Goal: Task Accomplishment & Management: Complete application form

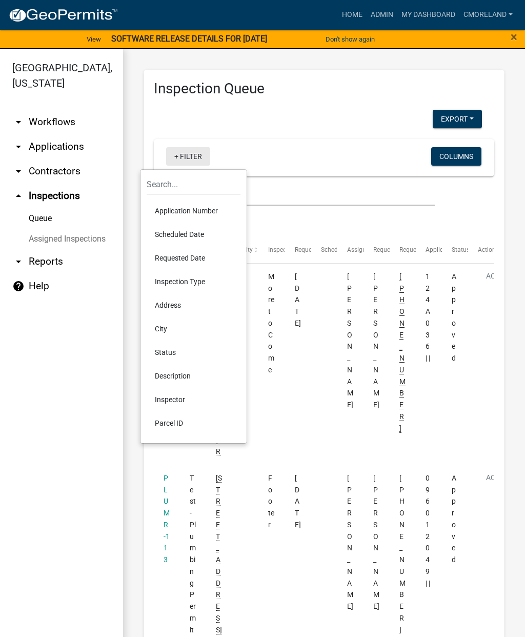
select select "2: 50"
click at [180, 233] on li "Scheduled Date" at bounding box center [194, 235] width 94 height 24
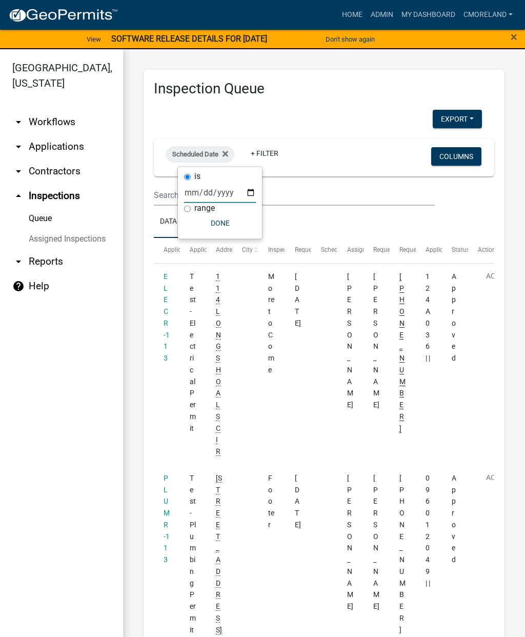
click at [209, 189] on input "date" at bounding box center [220, 192] width 72 height 21
type input "[DATE]"
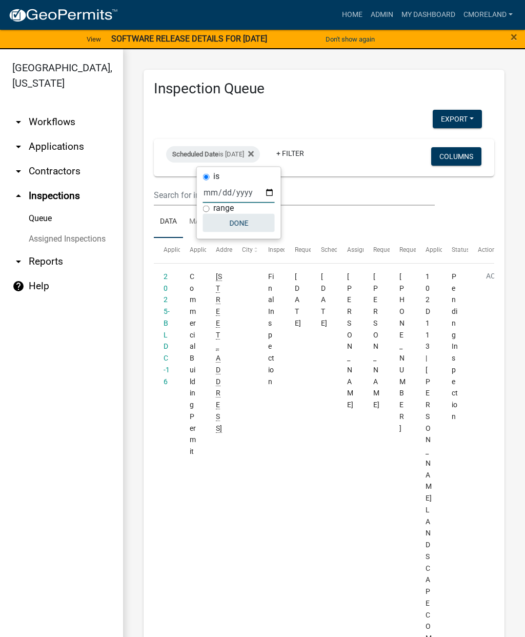
click at [224, 223] on button "Done" at bounding box center [239, 223] width 72 height 18
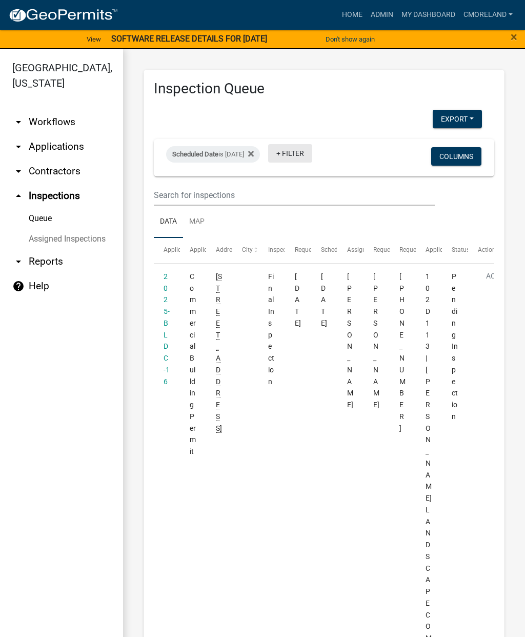
click at [312, 160] on link "+ Filter" at bounding box center [290, 153] width 44 height 18
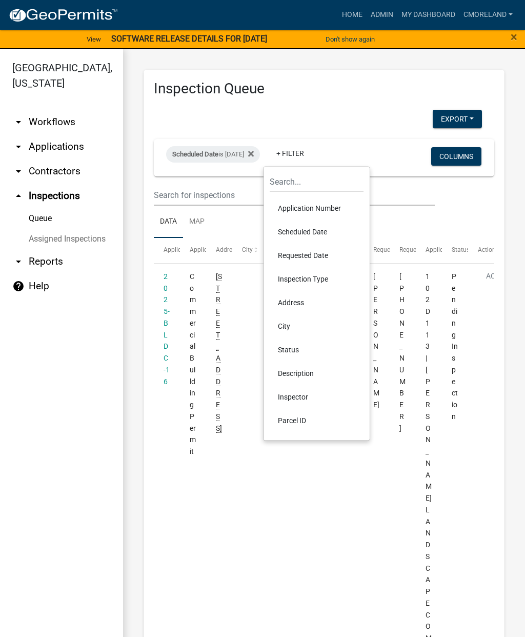
click at [299, 394] on li "Inspector" at bounding box center [317, 397] width 94 height 24
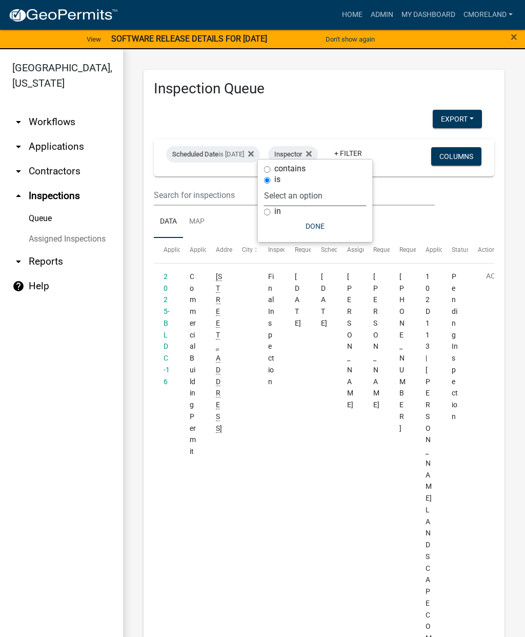
click at [353, 191] on select "Select an option None [PERSON_NAME] [PERSON_NAME] [PERSON_NAME] Quistan [PERSON…" at bounding box center [315, 195] width 103 height 21
select select "a0ea4169-8540-4a2c-b9f4-cf4c1ffdeb95"
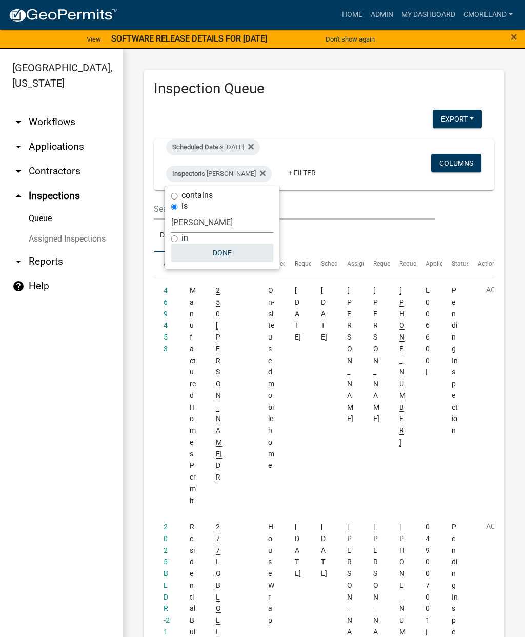
click at [229, 258] on button "Done" at bounding box center [222, 253] width 103 height 18
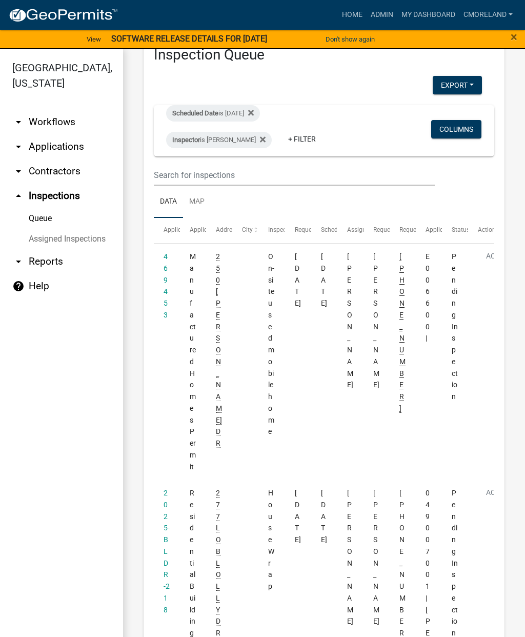
scroll to position [35, 0]
click at [161, 281] on datatable-body-cell "469453" at bounding box center [167, 361] width 26 height 236
click at [164, 290] on link "469453" at bounding box center [166, 284] width 4 height 67
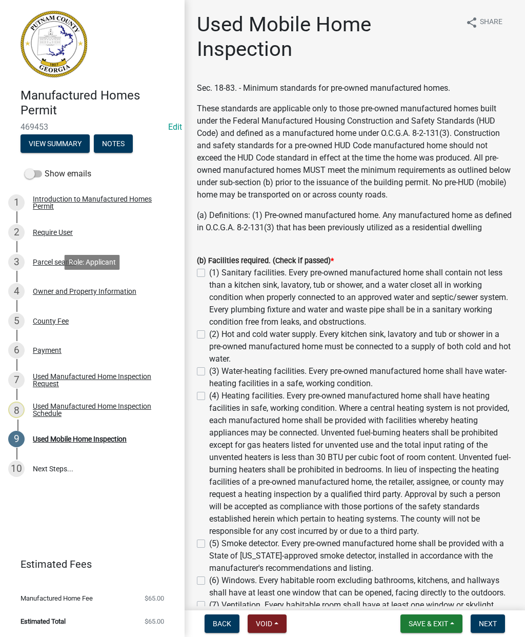
click at [98, 290] on div "Owner and Property Information" at bounding box center [85, 291] width 104 height 7
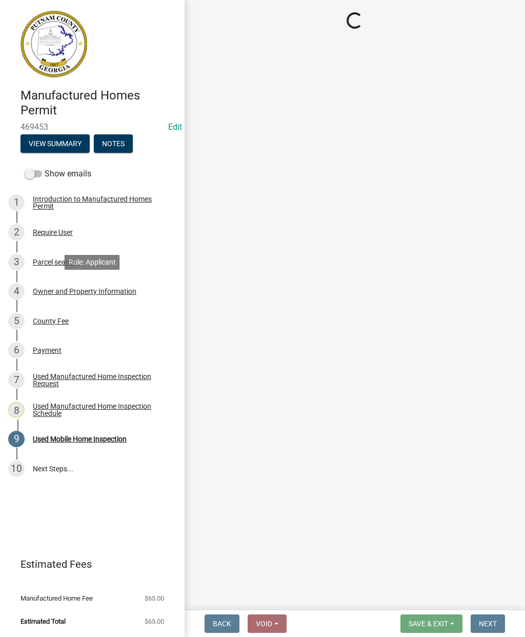
select select "ef7a1fc2-7a7a-426d-b1f0-c9b9b6ca7ff4"
select select "7eb8553c-806a-4bdf-b4b6-2711153129c5"
select select "95c2f08d-bd21-40ac-acc0-bf0ad2ba7c20"
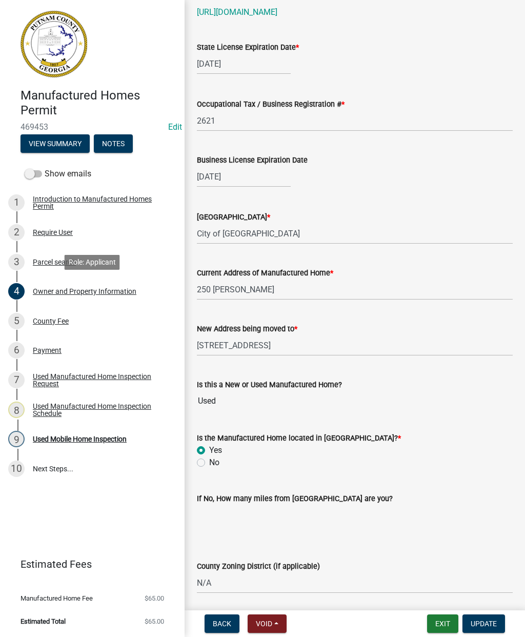
scroll to position [875, 0]
click at [88, 436] on div "Used Mobile Home Inspection" at bounding box center [80, 438] width 94 height 7
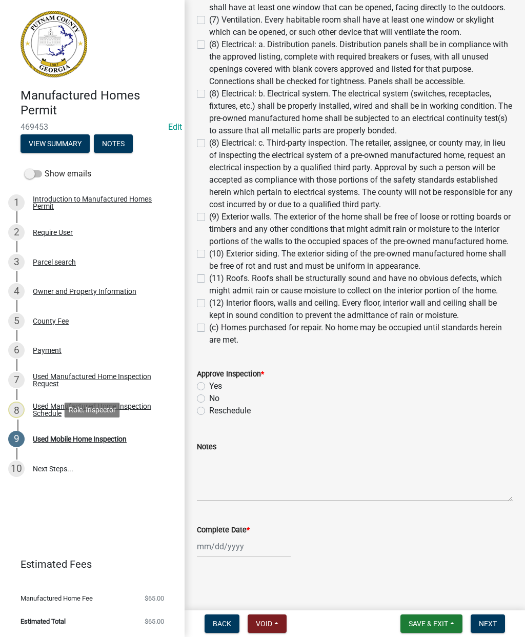
scroll to position [585, 0]
click at [124, 135] on button "Notes" at bounding box center [113, 143] width 39 height 18
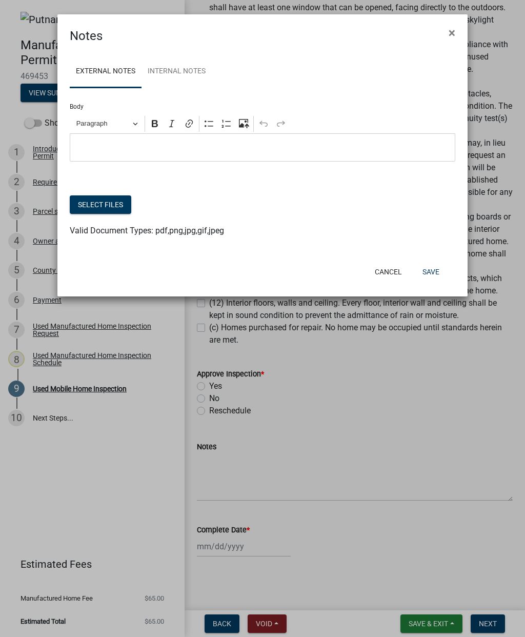
click at [321, 414] on ngb-modal-window "Notes × External Notes Internal Notes Body Rich Text Editor Paragraph Bold Ital…" at bounding box center [262, 318] width 525 height 637
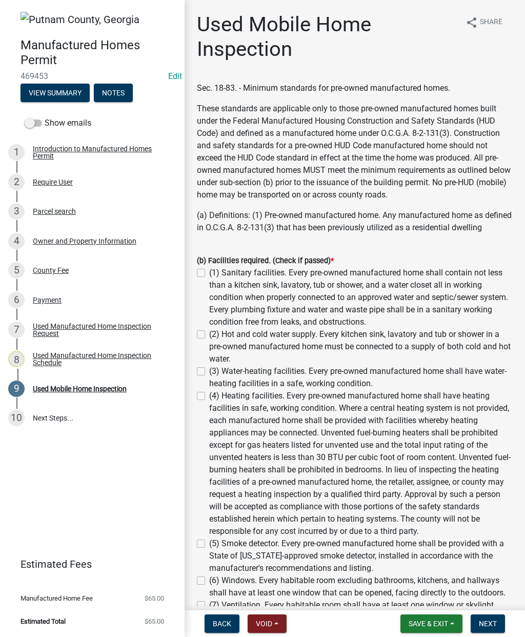
scroll to position [0, 0]
click at [209, 275] on label "(1) Sanitary facilities. Every pre-owned manufactured home shall contain not le…" at bounding box center [361, 298] width 304 height 62
click at [209, 273] on input "(1) Sanitary facilities. Every pre-owned manufactured home shall contain not le…" at bounding box center [212, 270] width 7 height 7
checkbox input "true"
checkbox input "false"
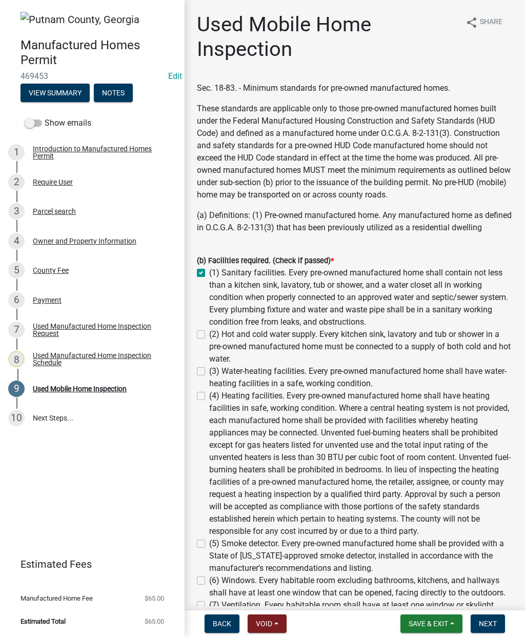
checkbox input "false"
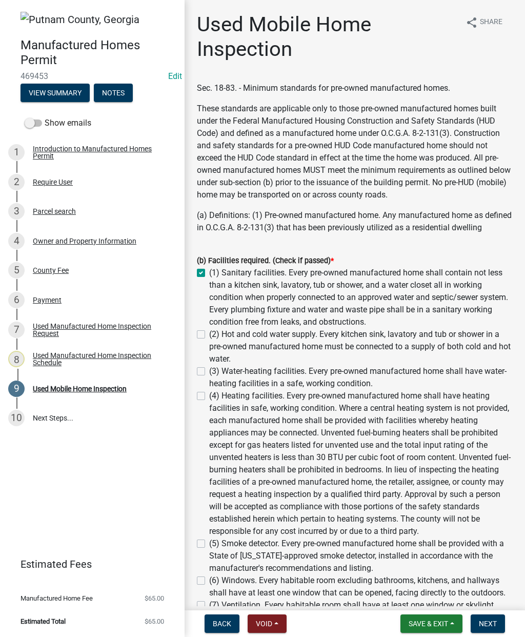
checkbox input "false"
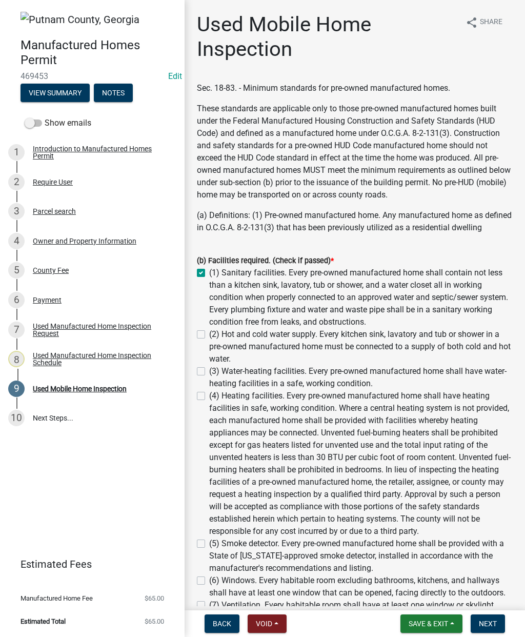
checkbox input "false"
click at [209, 333] on label "(2) Hot and cold water supply. Every kitchen sink, lavatory and tub or shower i…" at bounding box center [361, 346] width 304 height 37
click at [209, 333] on input "(2) Hot and cold water supply. Every kitchen sink, lavatory and tub or shower i…" at bounding box center [212, 331] width 7 height 7
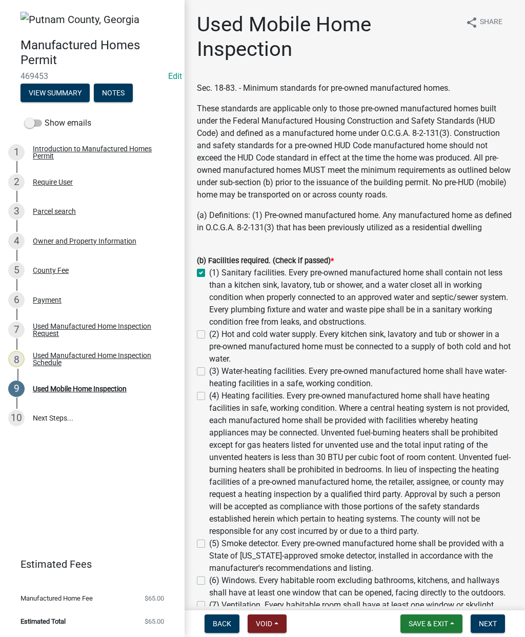
checkbox input "true"
checkbox input "false"
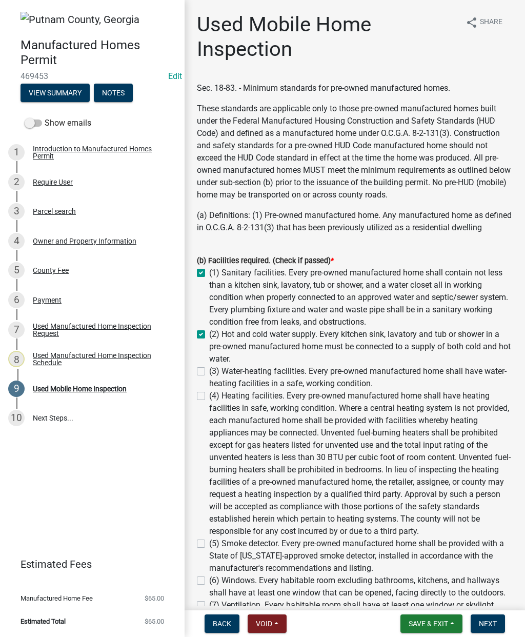
checkbox input "false"
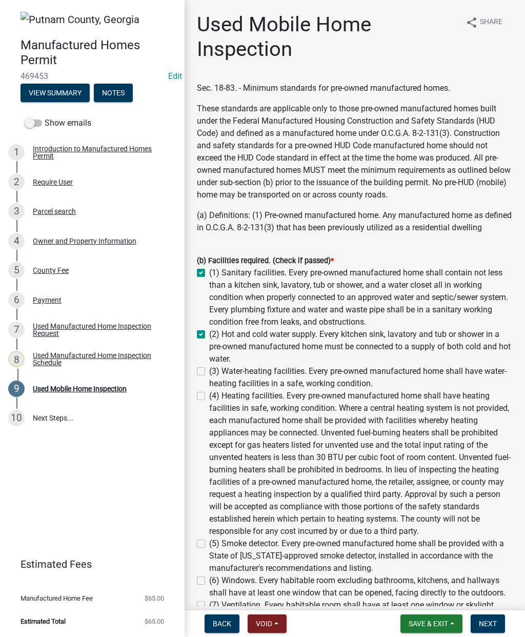
checkbox input "false"
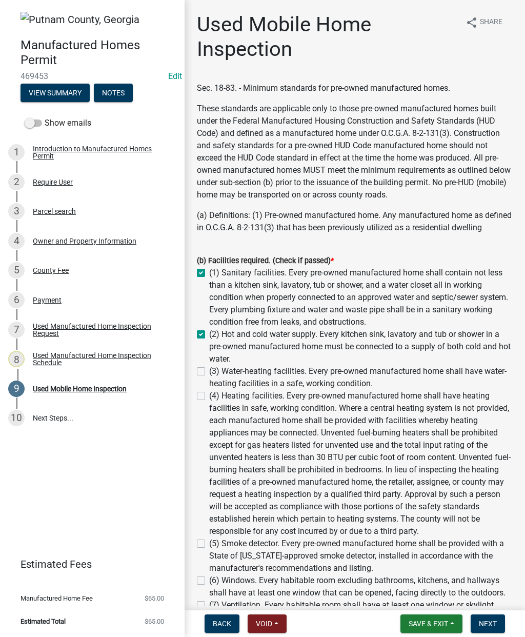
checkbox input "false"
click at [209, 370] on label "(3) Water-heating facilities. Every pre-owned manufactured home shall have wate…" at bounding box center [361, 377] width 304 height 25
click at [209, 370] on input "(3) Water-heating facilities. Every pre-owned manufactured home shall have wate…" at bounding box center [212, 368] width 7 height 7
checkbox input "true"
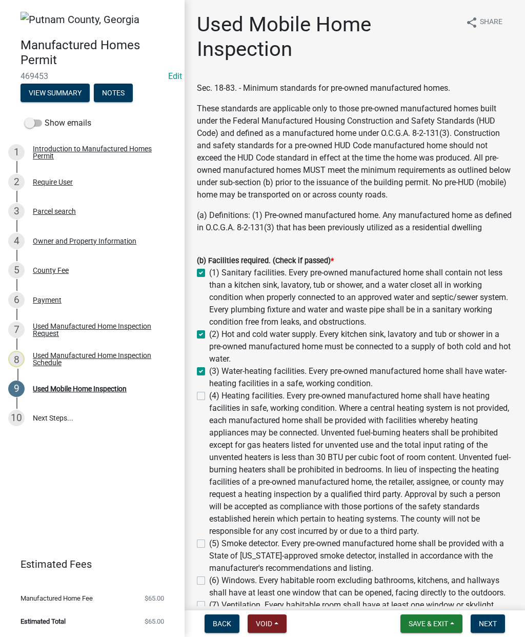
checkbox input "true"
checkbox input "false"
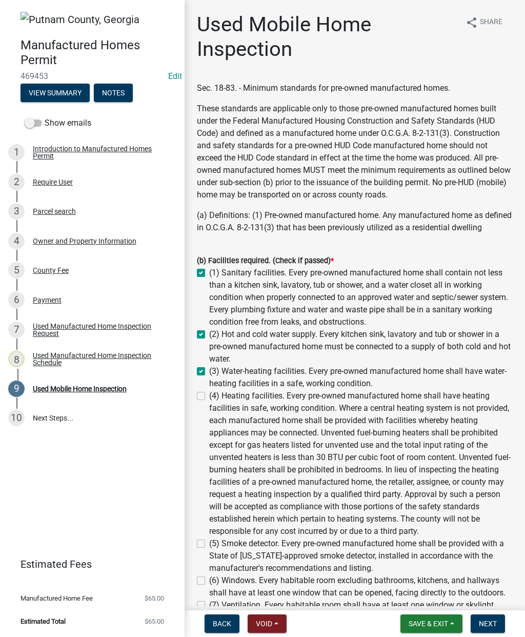
checkbox input "false"
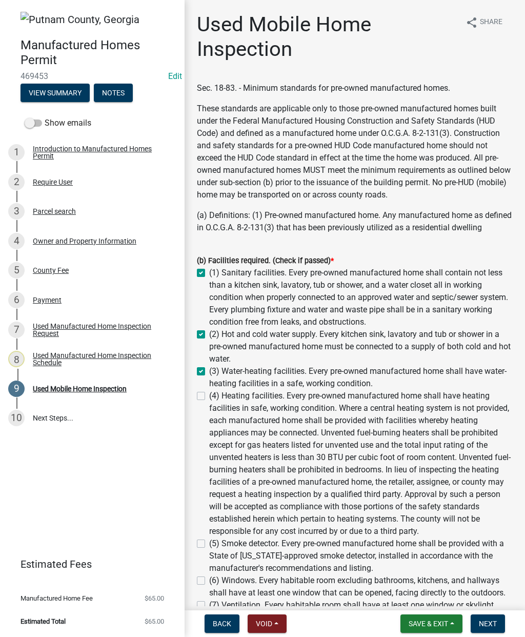
checkbox input "false"
click at [209, 394] on label "(4) Heating facilities. Every pre-owned manufactured home shall have heating fa…" at bounding box center [361, 464] width 304 height 148
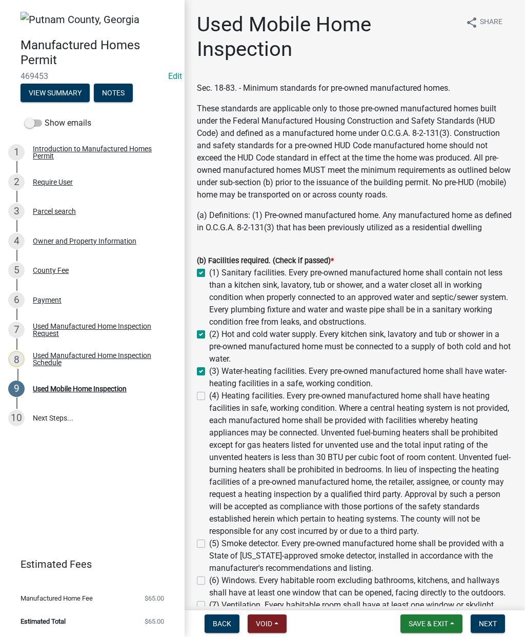
click at [209, 394] on input "(4) Heating facilities. Every pre-owned manufactured home shall have heating fa…" at bounding box center [212, 393] width 7 height 7
checkbox input "true"
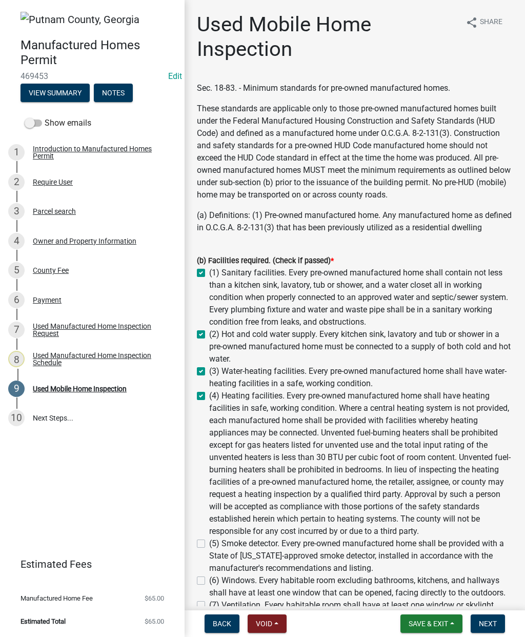
checkbox input "true"
checkbox input "false"
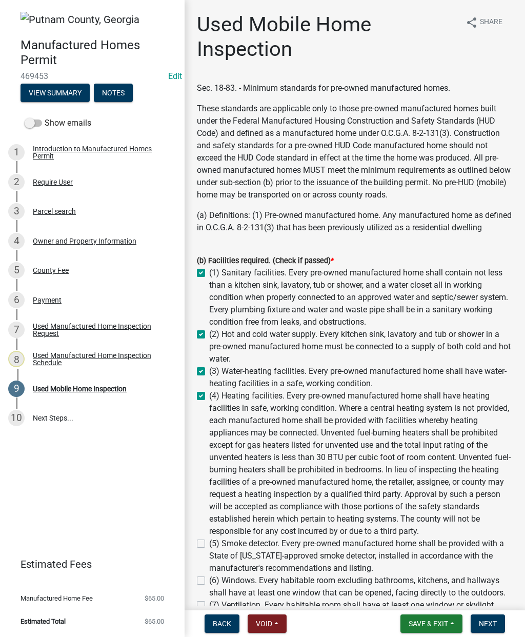
checkbox input "false"
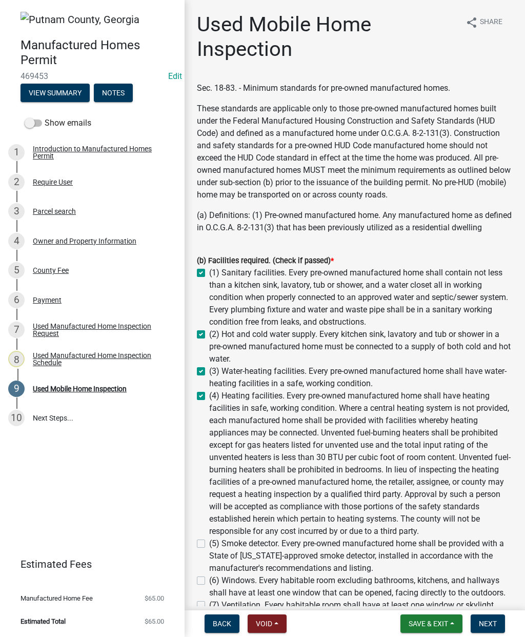
checkbox input "false"
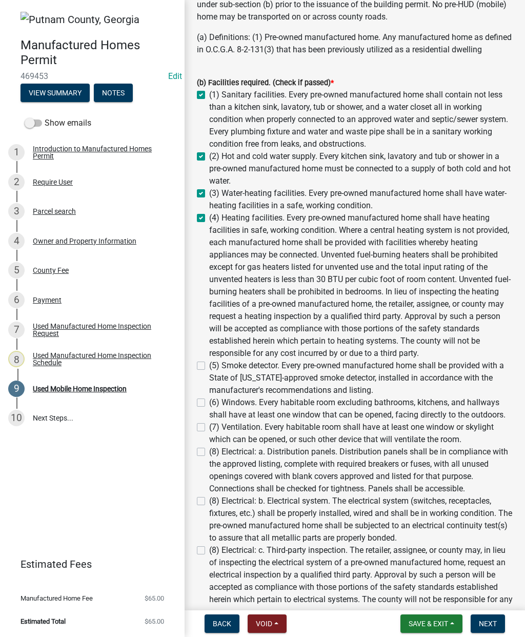
scroll to position [192, 0]
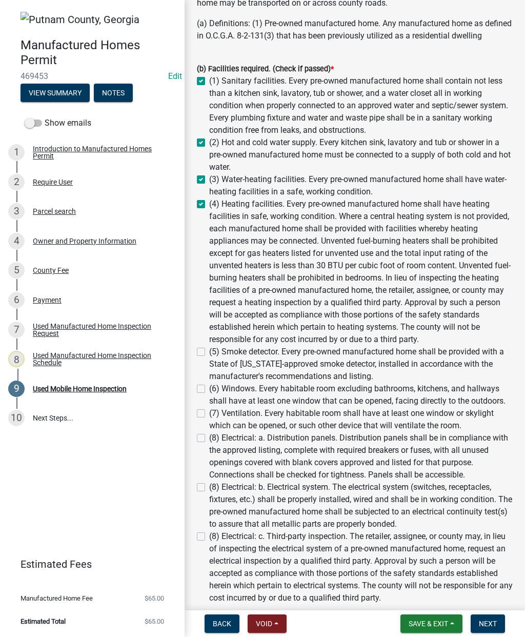
click at [209, 348] on label "(5) Smoke detector. Every pre-owned manufactured home shall be provided with a …" at bounding box center [361, 364] width 304 height 37
click at [209, 348] on input "(5) Smoke detector. Every pre-owned manufactured home shall be provided with a …" at bounding box center [212, 349] width 7 height 7
checkbox input "true"
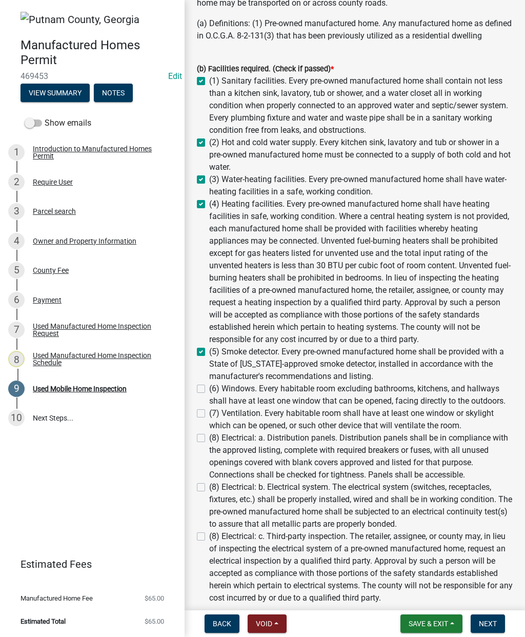
checkbox input "true"
checkbox input "false"
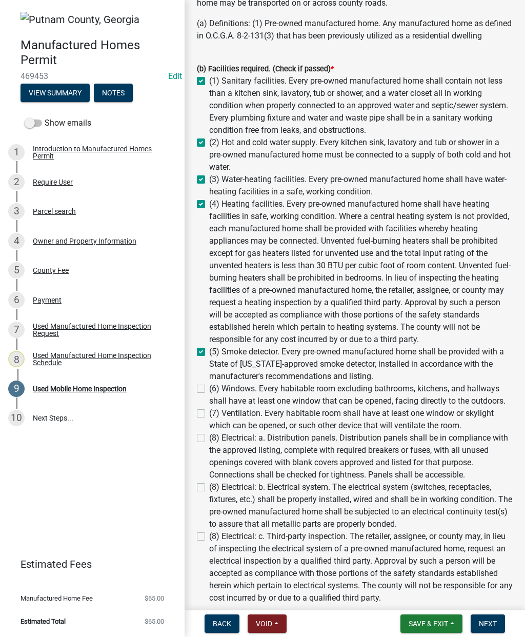
checkbox input "false"
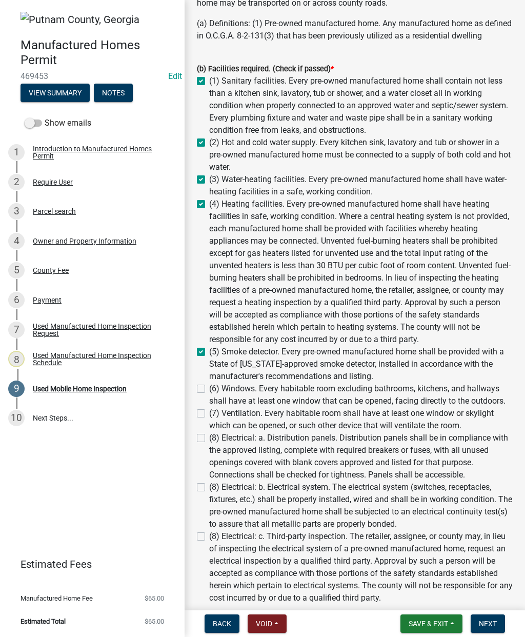
checkbox input "false"
click at [197, 380] on div "(5) Smoke detector. Every pre-owned manufactured home shall be provided with a …" at bounding box center [355, 364] width 316 height 37
click at [209, 386] on label "(6) Windows. Every habitable room excluding bathrooms, kitchens, and hallways s…" at bounding box center [361, 395] width 304 height 25
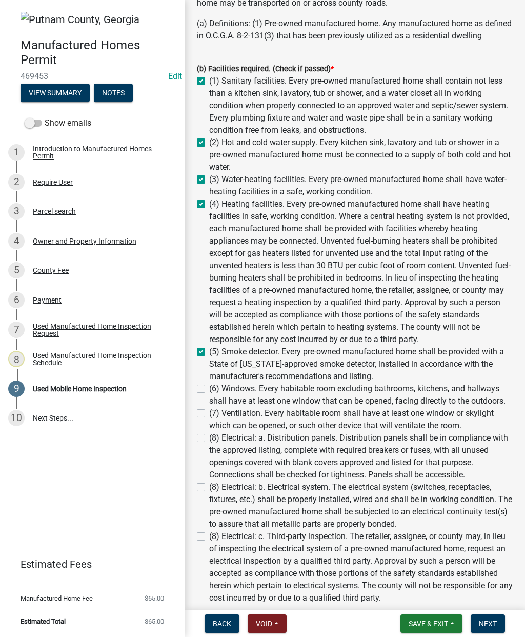
click at [209, 386] on input "(6) Windows. Every habitable room excluding bathrooms, kitchens, and hallways s…" at bounding box center [212, 386] width 7 height 7
checkbox input "true"
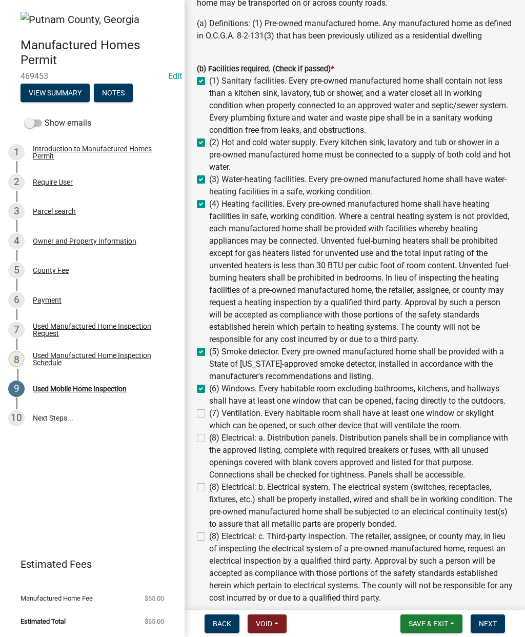
checkbox input "true"
checkbox input "false"
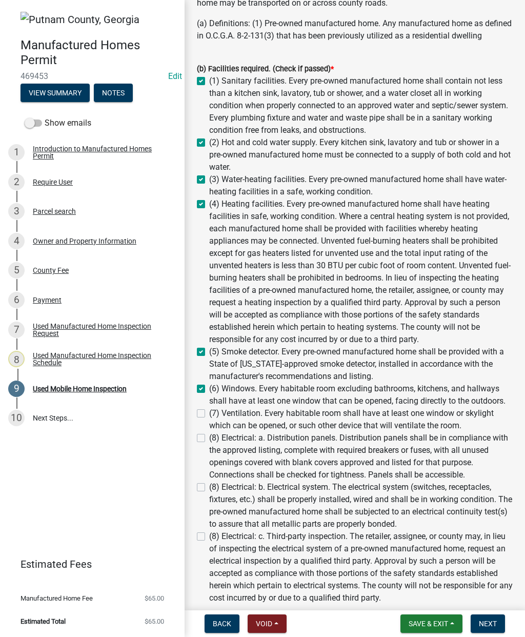
checkbox input "false"
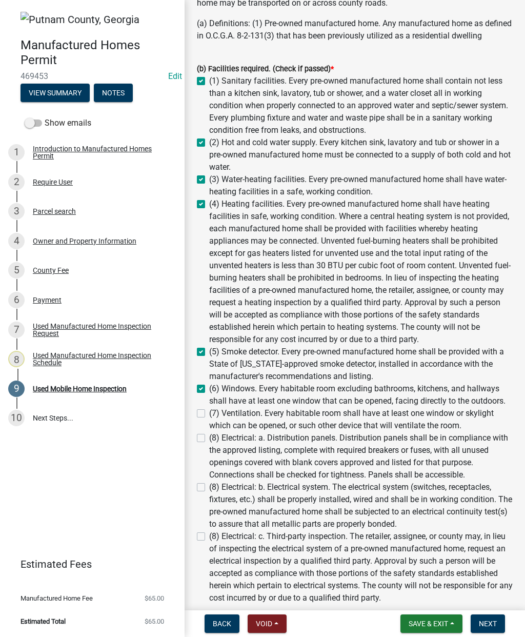
checkbox input "false"
click at [209, 417] on label "(7) Ventilation. Every habitable room shall have at least one window or skyligh…" at bounding box center [361, 419] width 304 height 25
click at [209, 414] on input "(7) Ventilation. Every habitable room shall have at least one window or skyligh…" at bounding box center [212, 410] width 7 height 7
checkbox input "true"
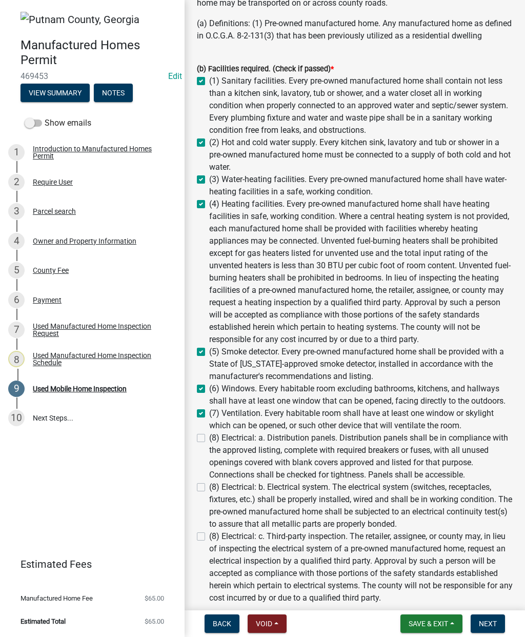
checkbox input "true"
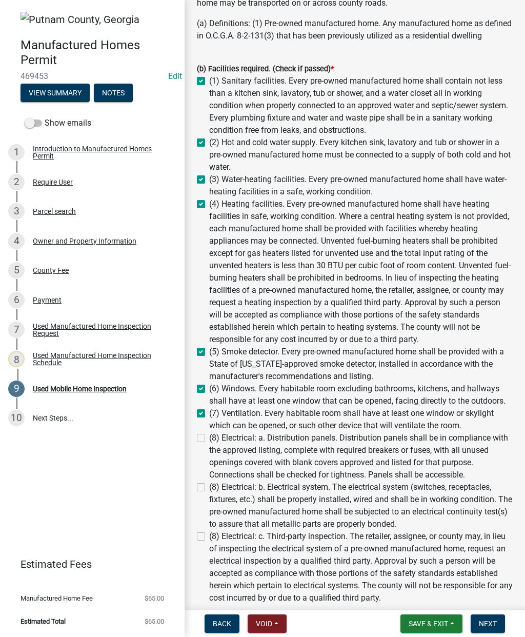
checkbox input "true"
checkbox input "false"
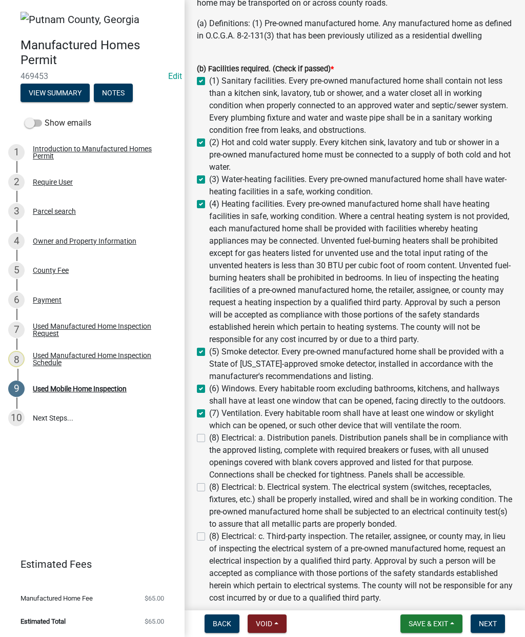
checkbox input "false"
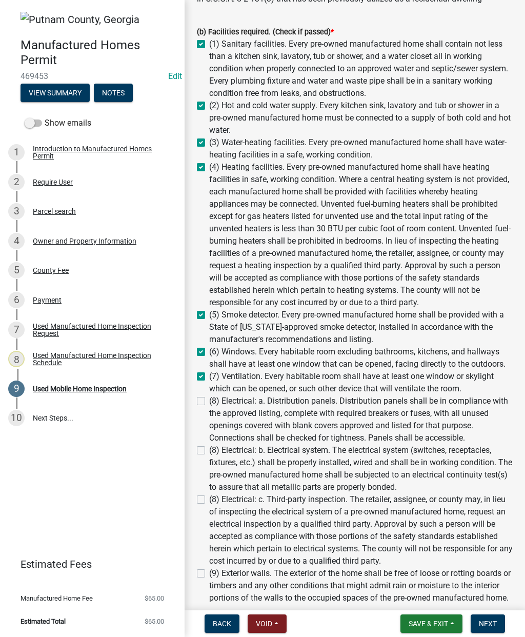
scroll to position [230, 0]
click at [209, 401] on label "(8) Electrical: a. Distribution panels. Distribution panels shall be in complia…" at bounding box center [361, 418] width 304 height 49
click at [209, 401] on input "(8) Electrical: a. Distribution panels. Distribution panels shall be in complia…" at bounding box center [212, 397] width 7 height 7
checkbox input "true"
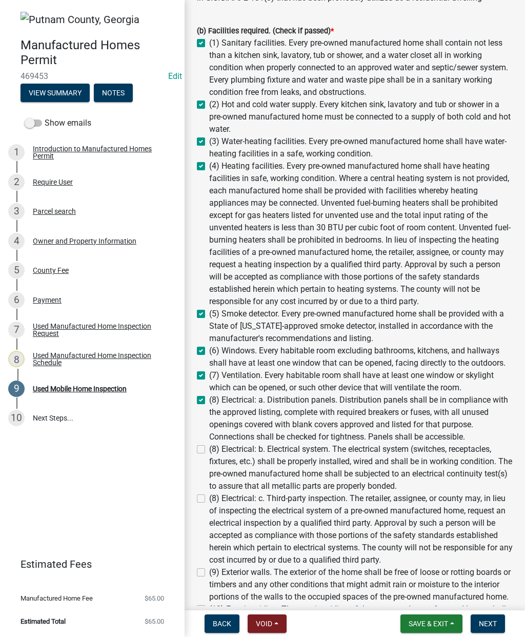
checkbox input "true"
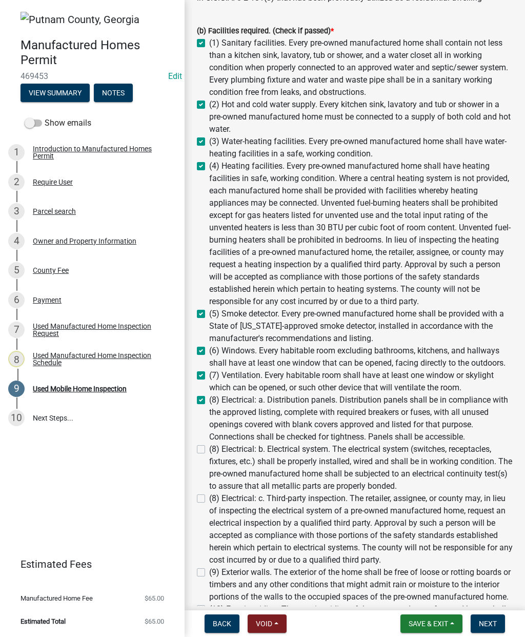
checkbox input "true"
checkbox input "false"
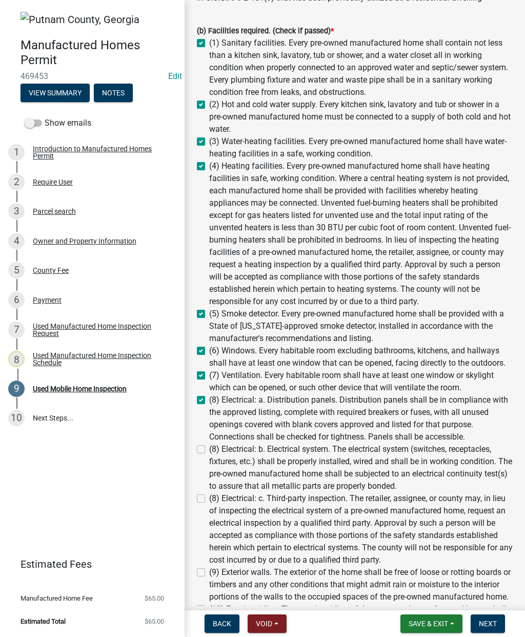
checkbox input "false"
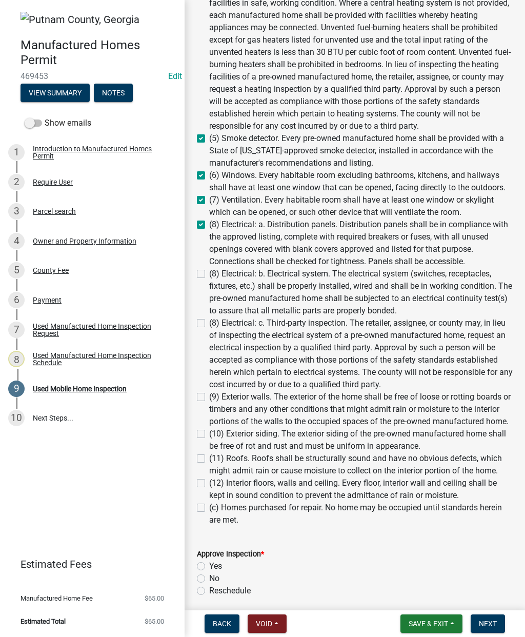
scroll to position [406, 0]
click at [209, 275] on label "(8) Electrical: b. Electrical system. The electrical system (switches, receptac…" at bounding box center [361, 291] width 304 height 49
click at [209, 274] on input "(8) Electrical: b. Electrical system. The electrical system (switches, receptac…" at bounding box center [212, 270] width 7 height 7
checkbox input "true"
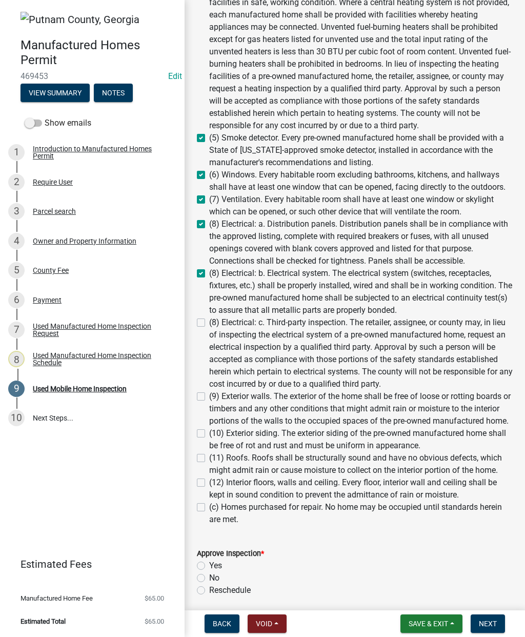
checkbox input "true"
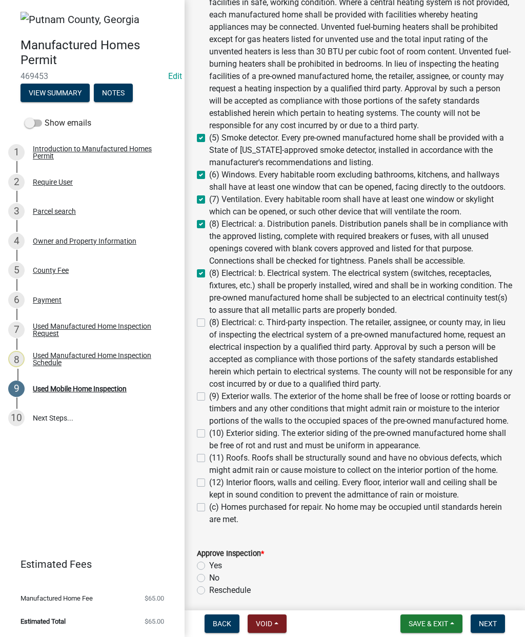
checkbox input "true"
checkbox input "false"
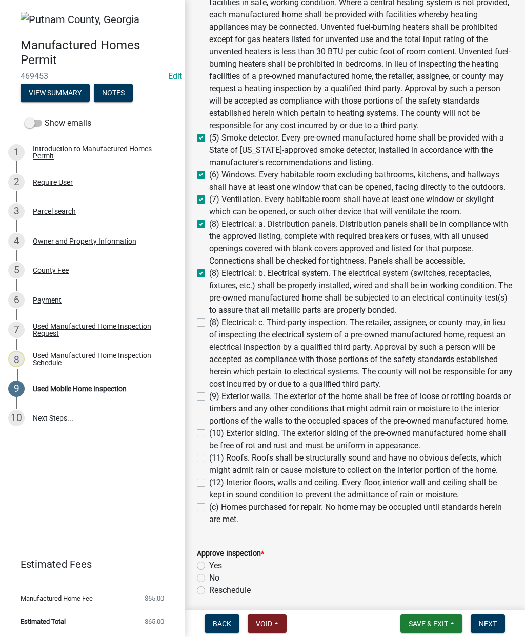
checkbox input "false"
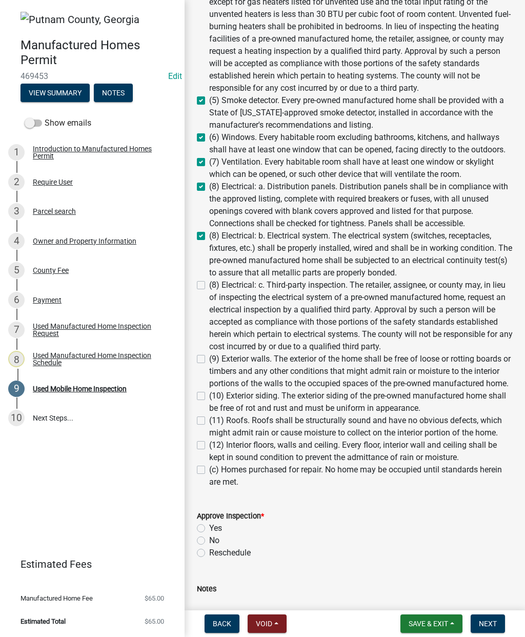
scroll to position [448, 0]
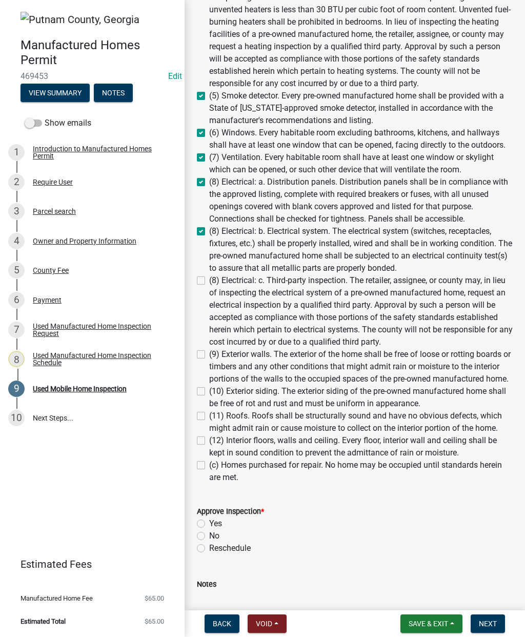
click at [209, 351] on label "(9) Exterior walls. The exterior of the home shall be free of loose or rotting …" at bounding box center [361, 366] width 304 height 37
click at [209, 351] on input "(9) Exterior walls. The exterior of the home shall be free of loose or rotting …" at bounding box center [212, 351] width 7 height 7
checkbox input "true"
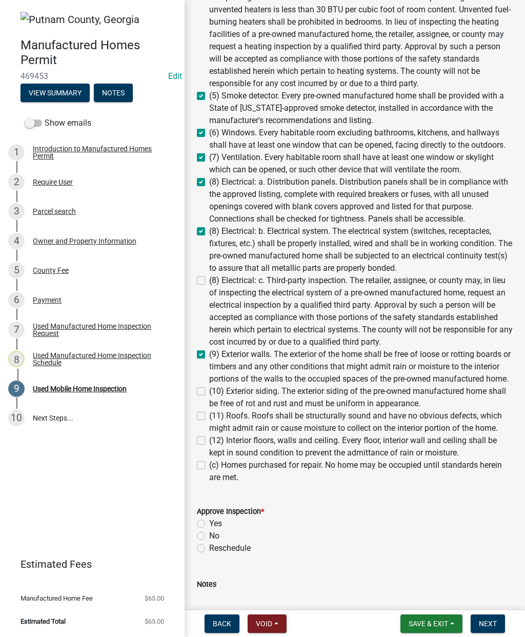
checkbox input "true"
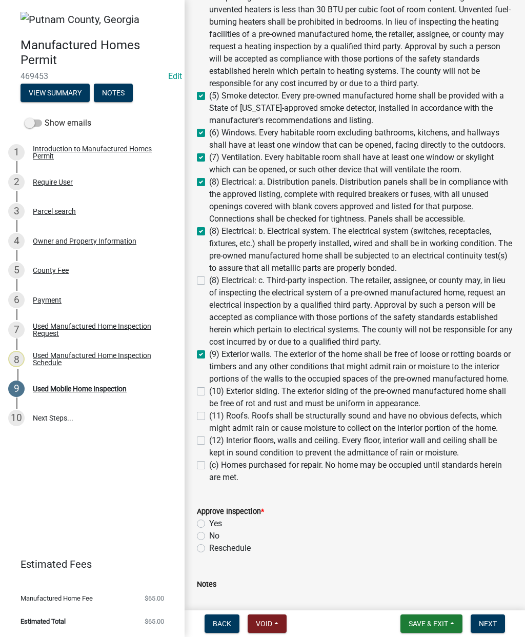
checkbox input "true"
checkbox input "false"
checkbox input "true"
checkbox input "false"
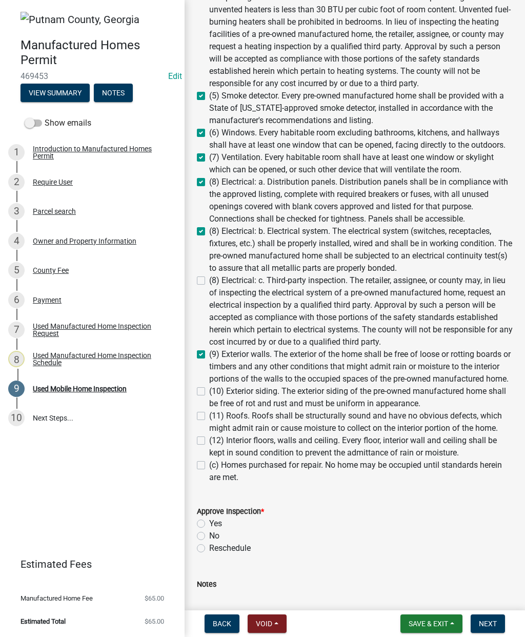
checkbox input "false"
click at [209, 392] on label "(10) Exterior siding. The exterior siding of the pre-owned manufactured home sh…" at bounding box center [361, 397] width 304 height 25
click at [209, 392] on input "(10) Exterior siding. The exterior siding of the pre-owned manufactured home sh…" at bounding box center [212, 388] width 7 height 7
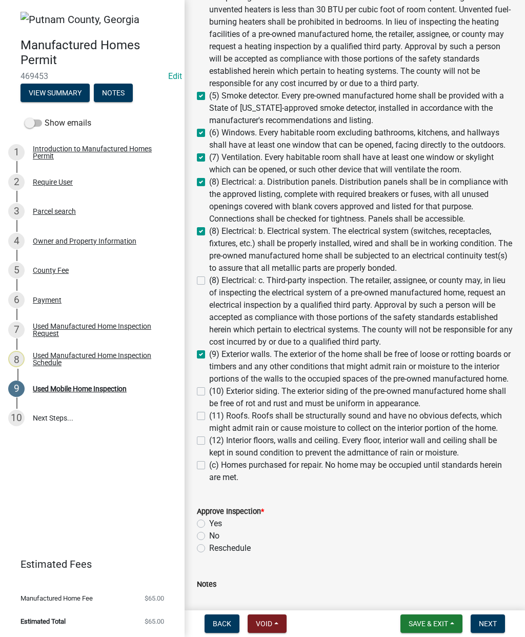
checkbox input "true"
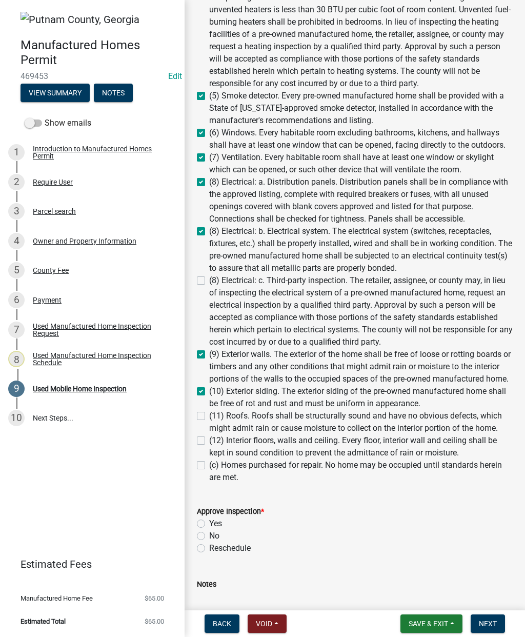
checkbox input "true"
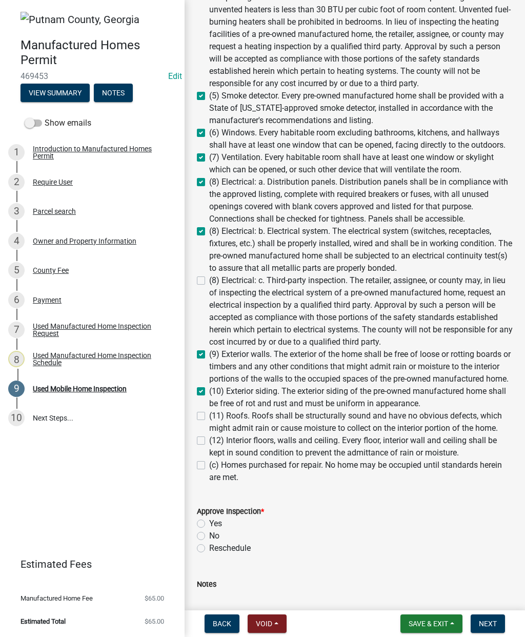
checkbox input "false"
checkbox input "true"
checkbox input "false"
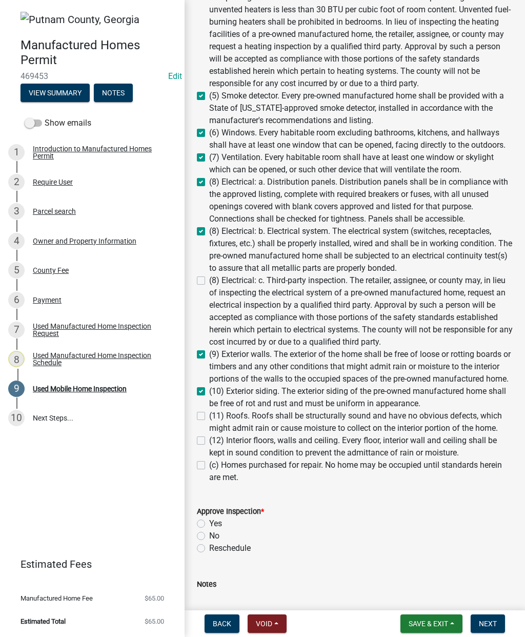
checkbox input "false"
click at [202, 425] on div "(11) Roofs. Roofs shall be structurally sound and have no obvious defects, whic…" at bounding box center [355, 422] width 316 height 25
click at [209, 415] on label "(11) Roofs. Roofs shall be structurally sound and have no obvious defects, whic…" at bounding box center [361, 422] width 304 height 25
click at [209, 415] on input "(11) Roofs. Roofs shall be structurally sound and have no obvious defects, whic…" at bounding box center [212, 413] width 7 height 7
checkbox input "true"
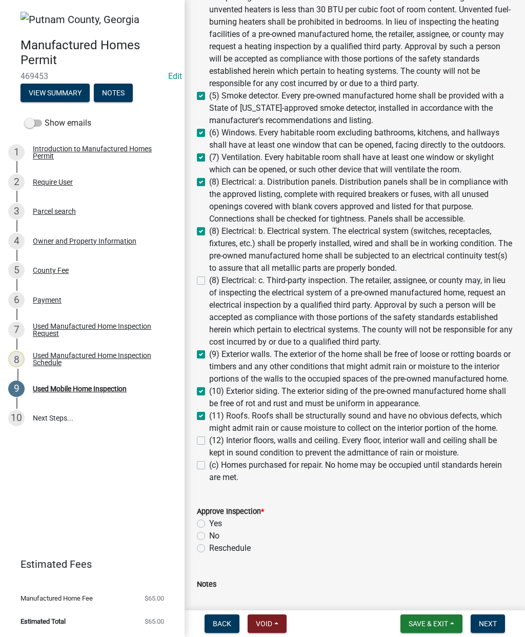
checkbox input "true"
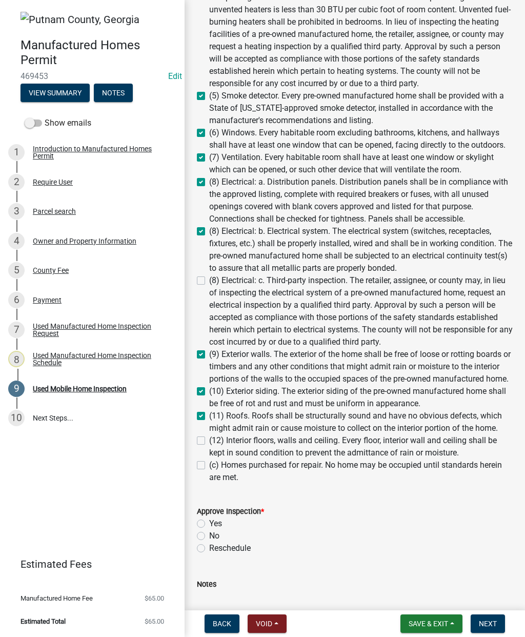
checkbox input "true"
checkbox input "false"
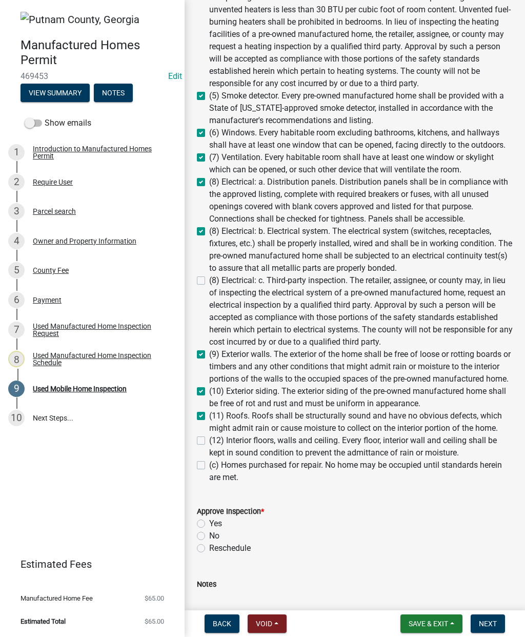
checkbox input "true"
checkbox input "false"
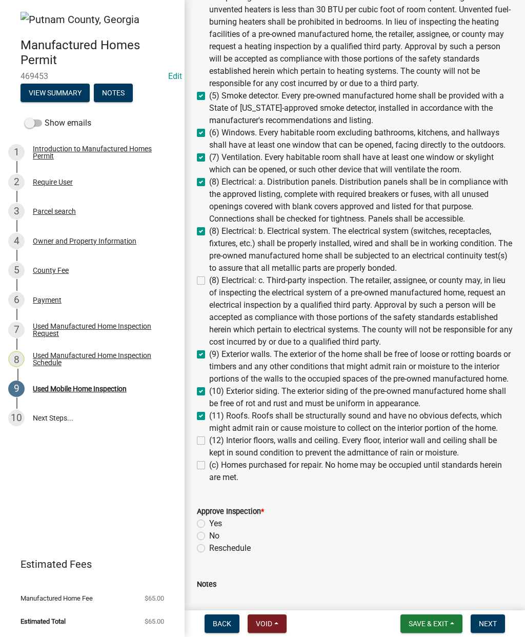
click at [209, 440] on label "(12) Interior floors, walls and ceiling. Every floor, interior wall and ceiling…" at bounding box center [361, 446] width 304 height 25
click at [209, 440] on input "(12) Interior floors, walls and ceiling. Every floor, interior wall and ceiling…" at bounding box center [212, 437] width 7 height 7
checkbox input "true"
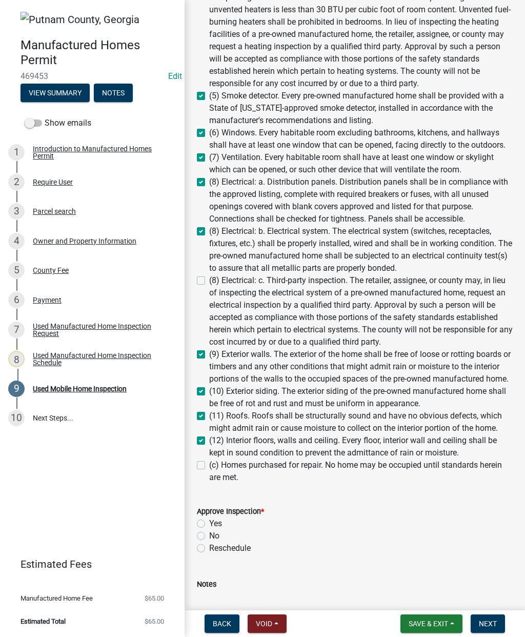
click at [209, 463] on label "(c) Homes purchased for repair. No home may be occupied until standards herein …" at bounding box center [361, 471] width 304 height 25
click at [209, 463] on input "(c) Homes purchased for repair. No home may be occupied until standards herein …" at bounding box center [212, 462] width 7 height 7
click at [209, 523] on label "Yes" at bounding box center [215, 524] width 13 height 12
click at [209, 523] on input "Yes" at bounding box center [212, 521] width 7 height 7
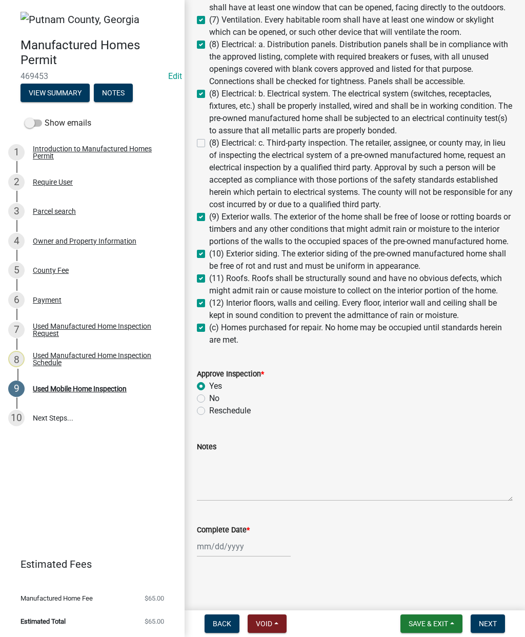
scroll to position [585, 0]
click at [120, 91] on button "Notes" at bounding box center [113, 93] width 39 height 18
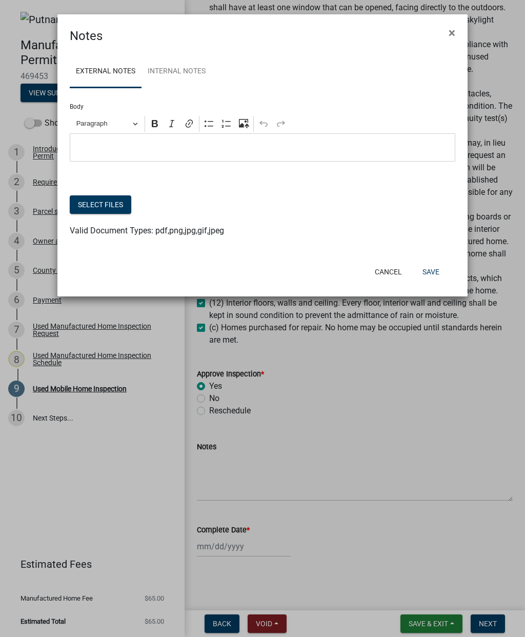
click at [102, 200] on button "Select files" at bounding box center [101, 204] width 62 height 18
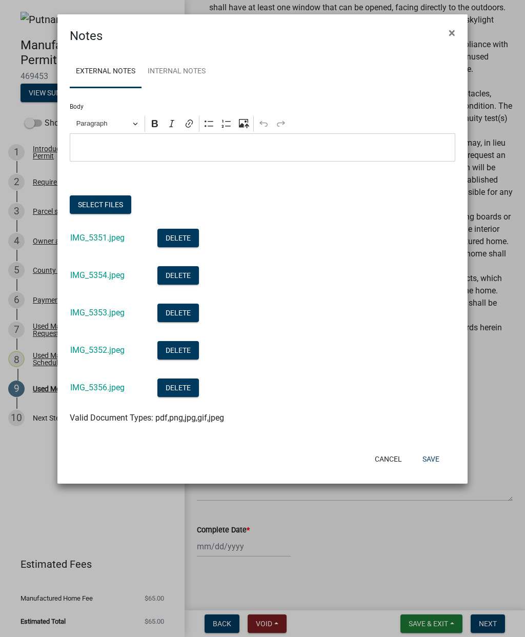
click at [435, 455] on button "Save" at bounding box center [430, 459] width 33 height 18
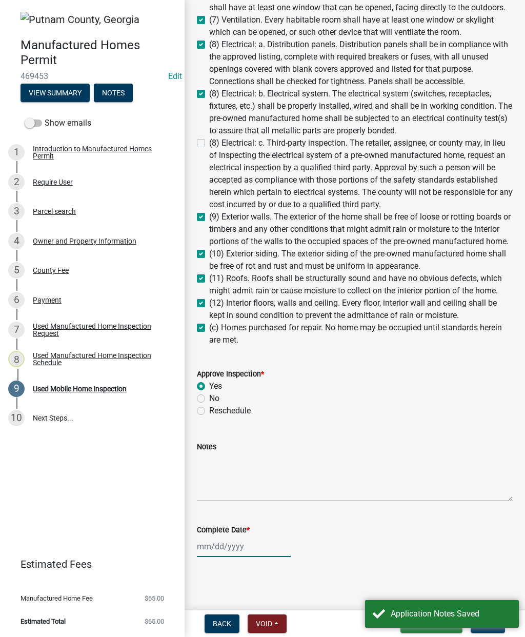
click at [242, 546] on div at bounding box center [244, 546] width 94 height 21
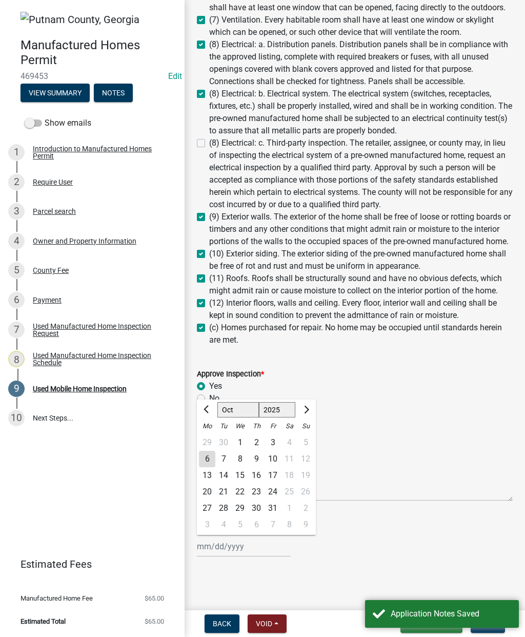
click at [212, 458] on div "6" at bounding box center [207, 459] width 16 height 16
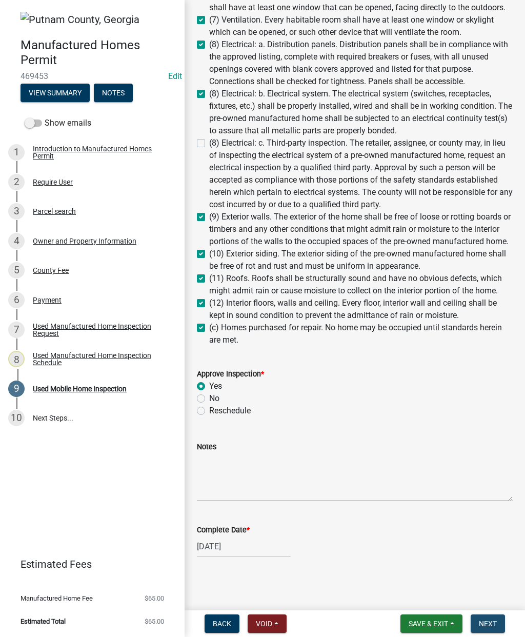
click at [494, 620] on span "Next" at bounding box center [488, 624] width 18 height 8
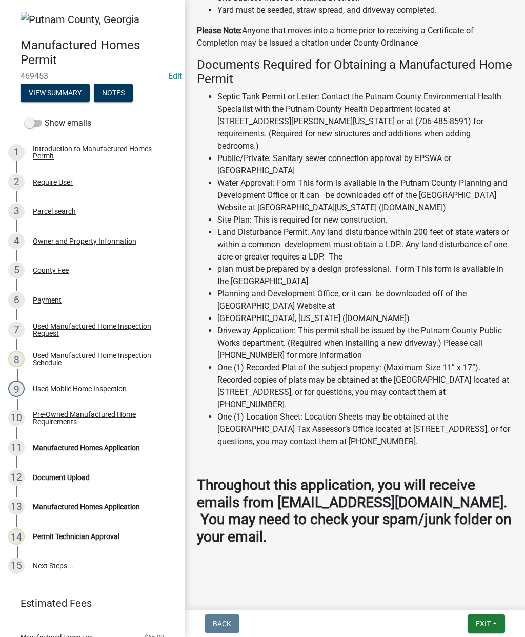
scroll to position [1480, 0]
click at [489, 621] on span "Exit" at bounding box center [483, 624] width 15 height 8
click at [466, 594] on button "Save & Exit" at bounding box center [465, 597] width 82 height 25
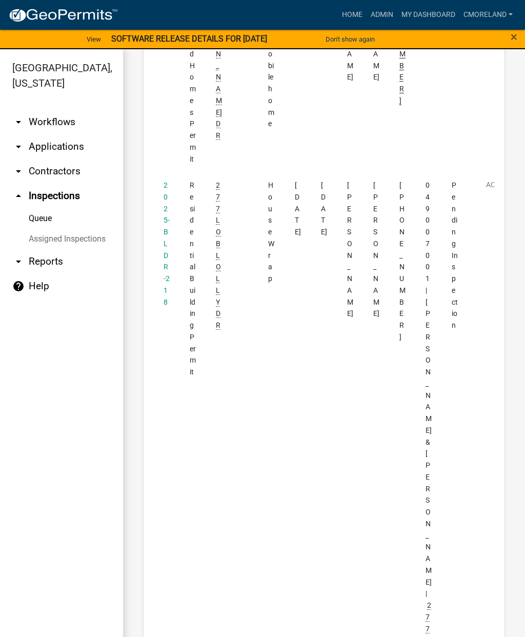
scroll to position [343, 0]
click at [168, 237] on link "2025-BLDR-218" at bounding box center [167, 242] width 6 height 125
